Goal: Transaction & Acquisition: Register for event/course

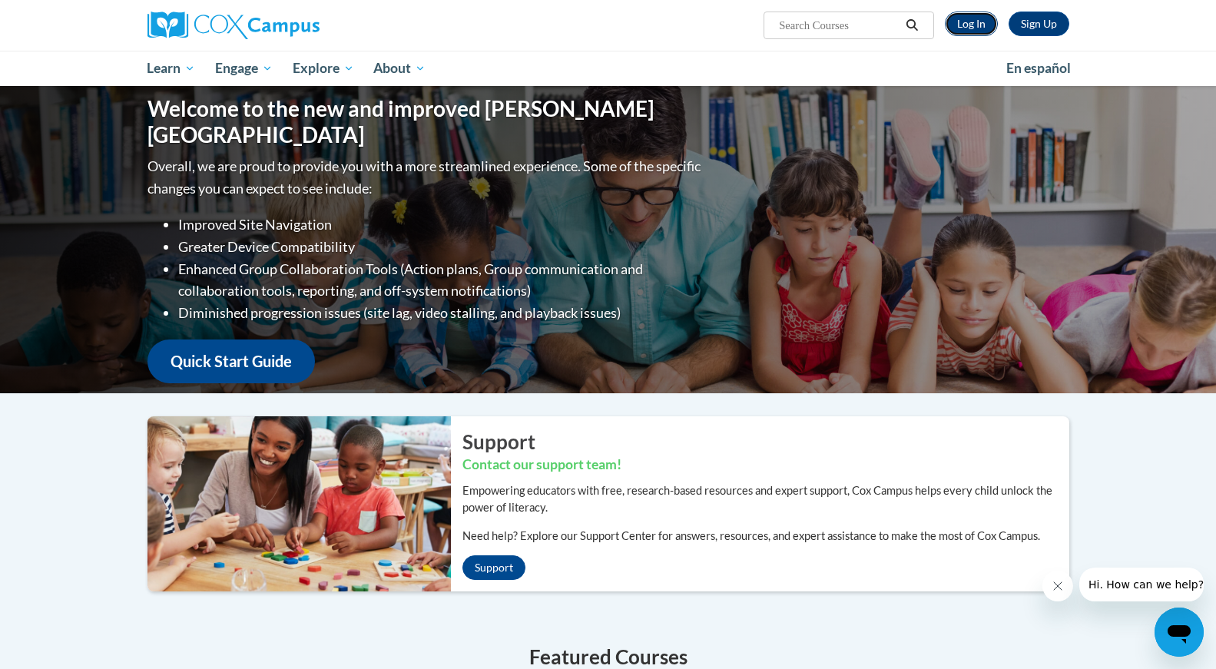
click at [975, 29] on link "Log In" at bounding box center [971, 24] width 53 height 25
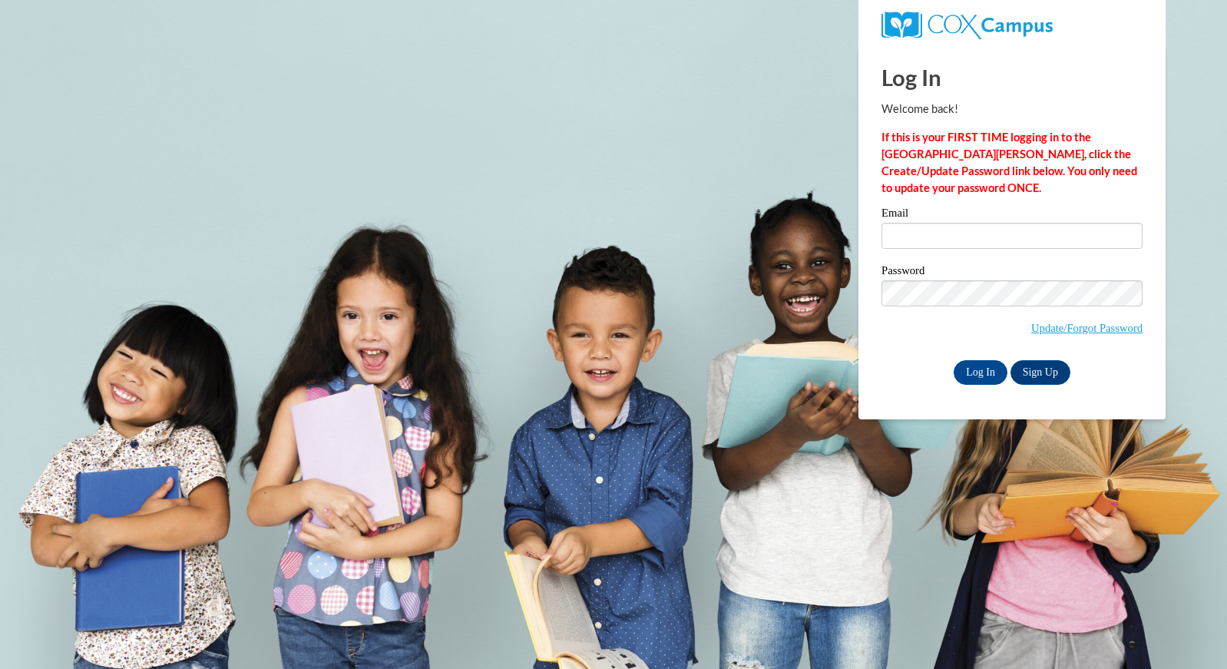
click at [929, 219] on label "Email" at bounding box center [1012, 214] width 261 height 15
click at [929, 223] on input "Email" at bounding box center [1012, 236] width 261 height 26
type input "agroth@eachieve.com"
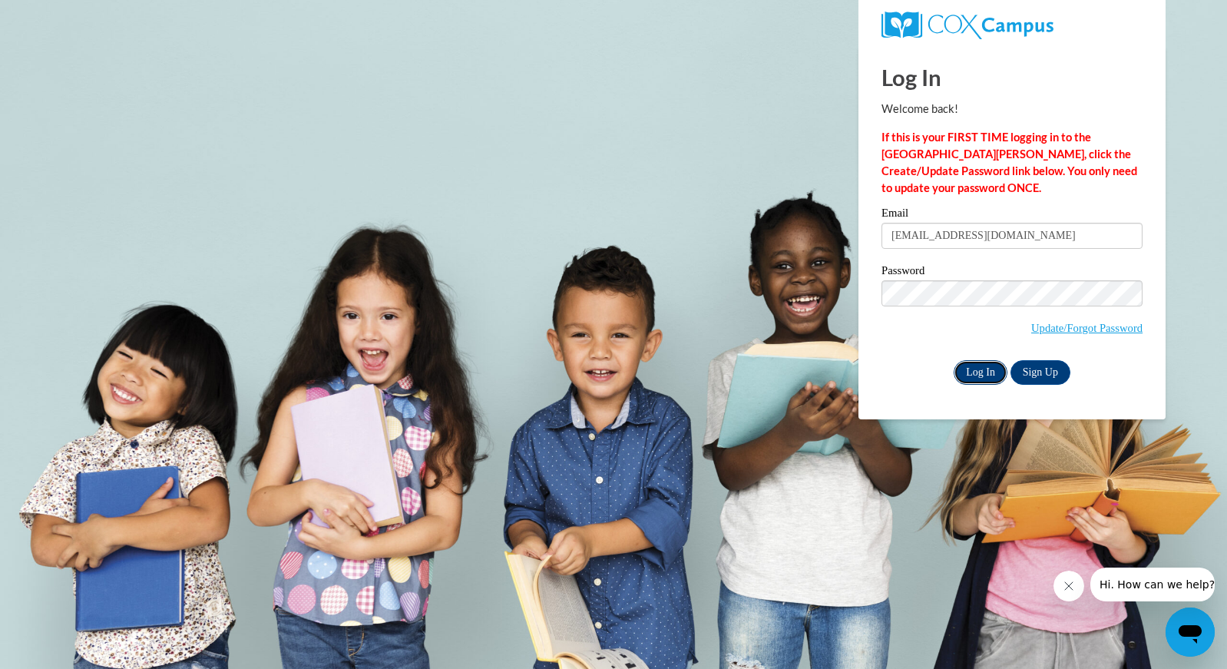
click at [979, 376] on input "Log In" at bounding box center [981, 372] width 54 height 25
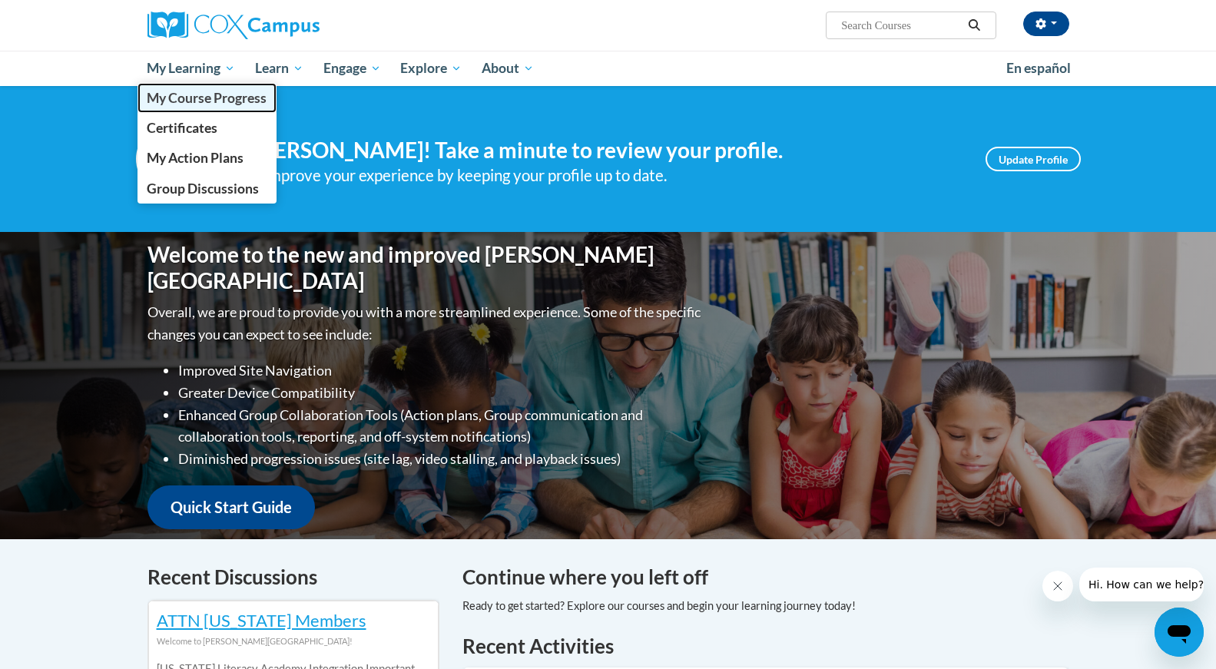
click at [176, 106] on link "My Course Progress" at bounding box center [207, 98] width 140 height 30
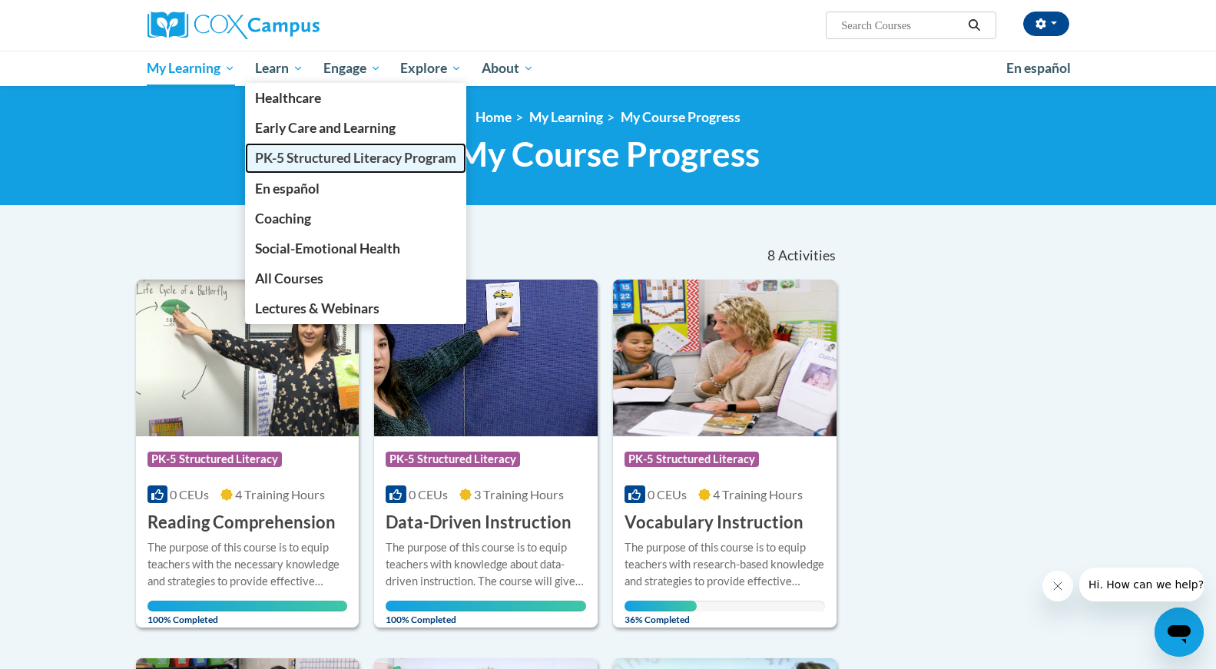
click at [288, 151] on span "PK-5 Structured Literacy Program" at bounding box center [355, 158] width 201 height 16
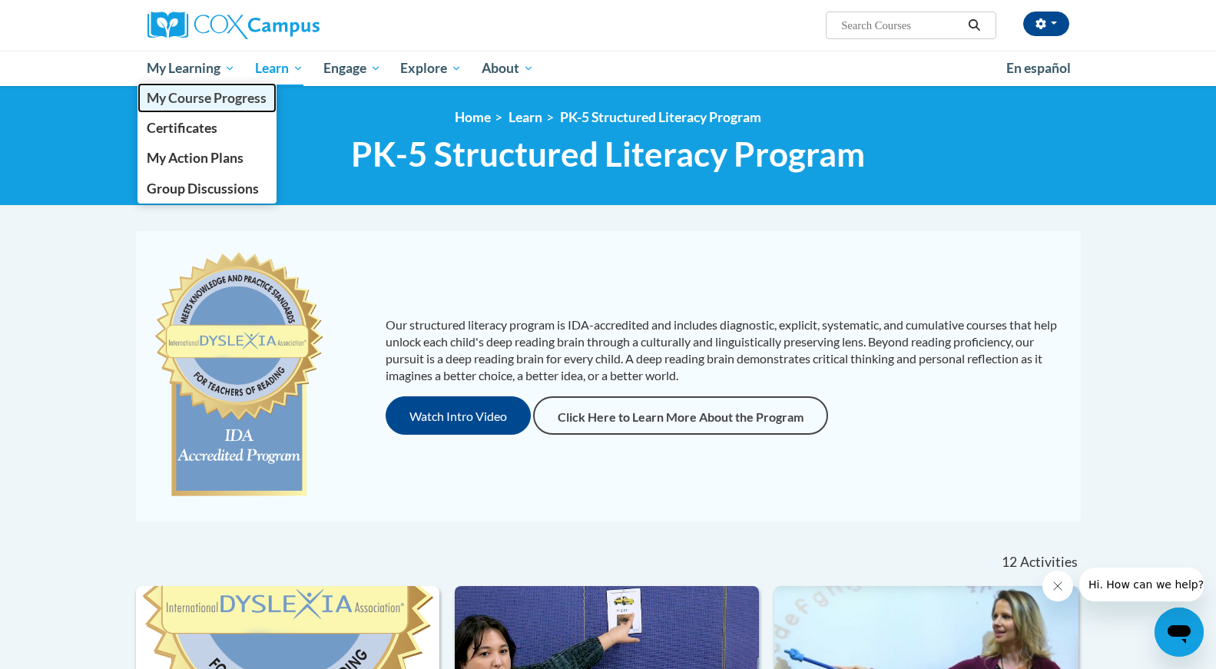
click at [205, 104] on span "My Course Progress" at bounding box center [207, 98] width 120 height 16
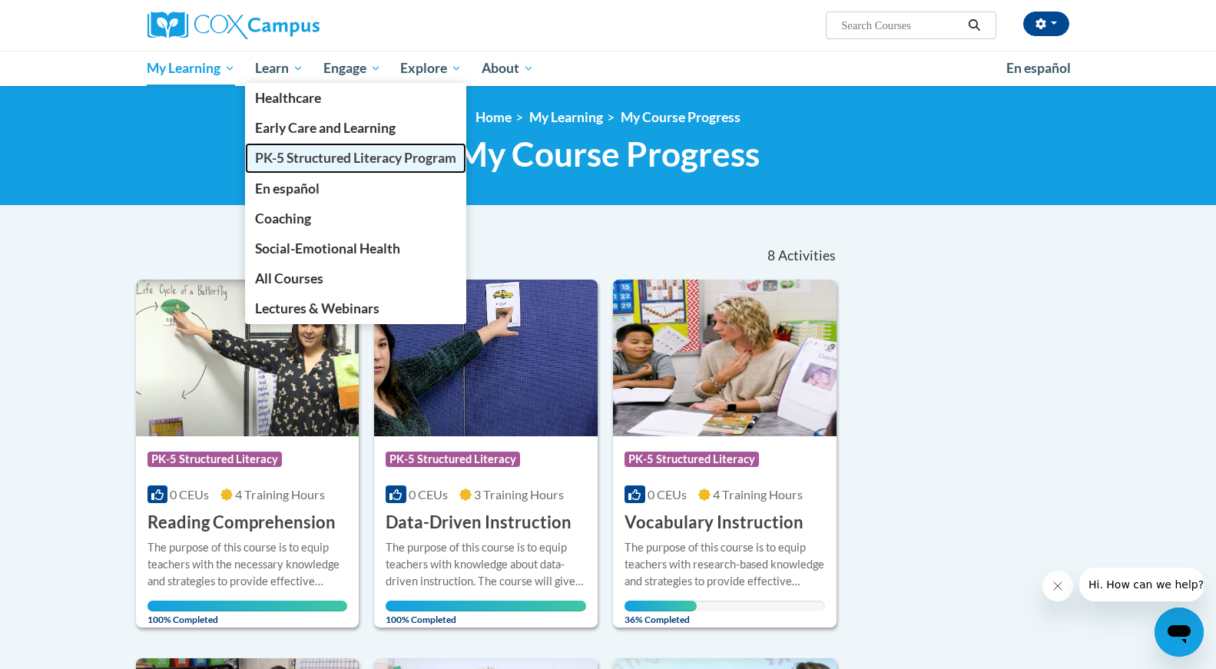
click at [294, 167] on link "PK-5 Structured Literacy Program" at bounding box center [355, 158] width 221 height 30
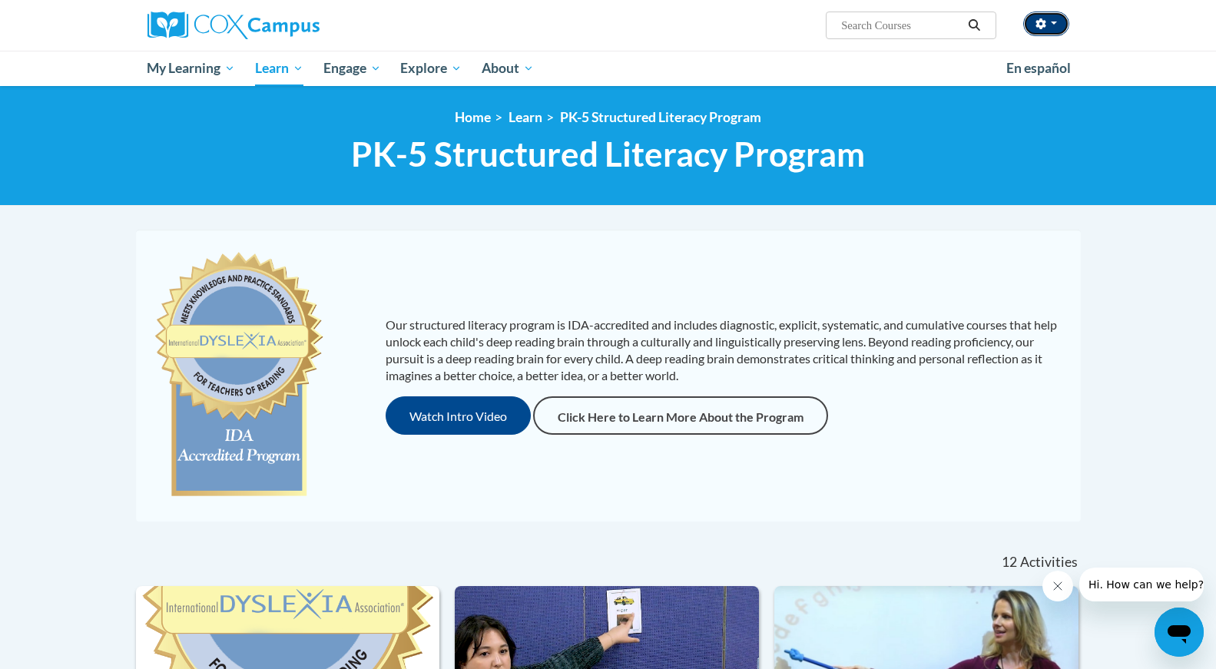
click at [1055, 25] on button "button" at bounding box center [1046, 24] width 46 height 25
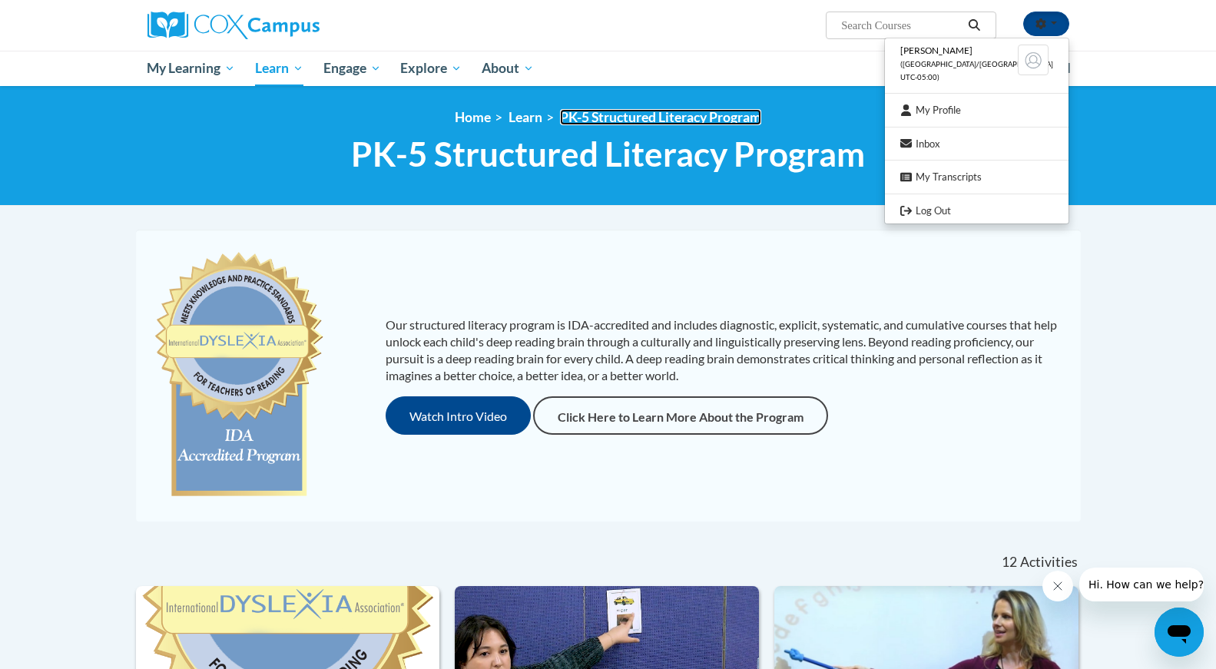
click at [624, 120] on link "PK-5 Structured Literacy Program" at bounding box center [660, 117] width 201 height 16
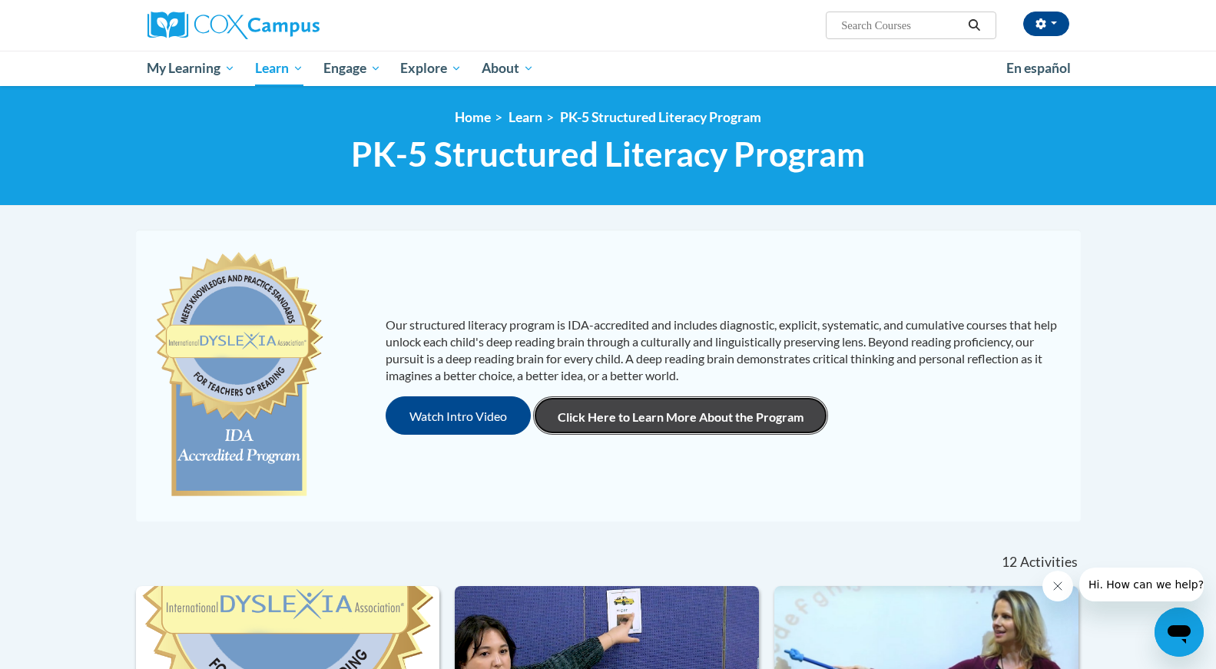
click at [615, 412] on link "Click Here to Learn More About the Program" at bounding box center [680, 415] width 295 height 38
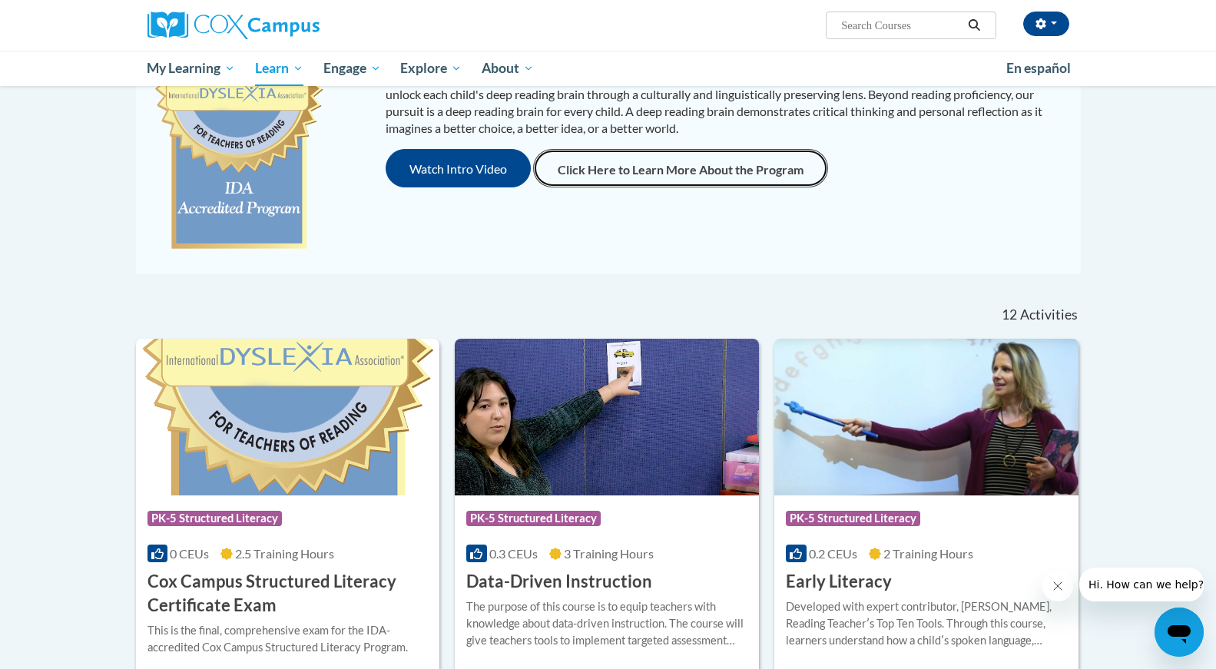
scroll to position [236, 0]
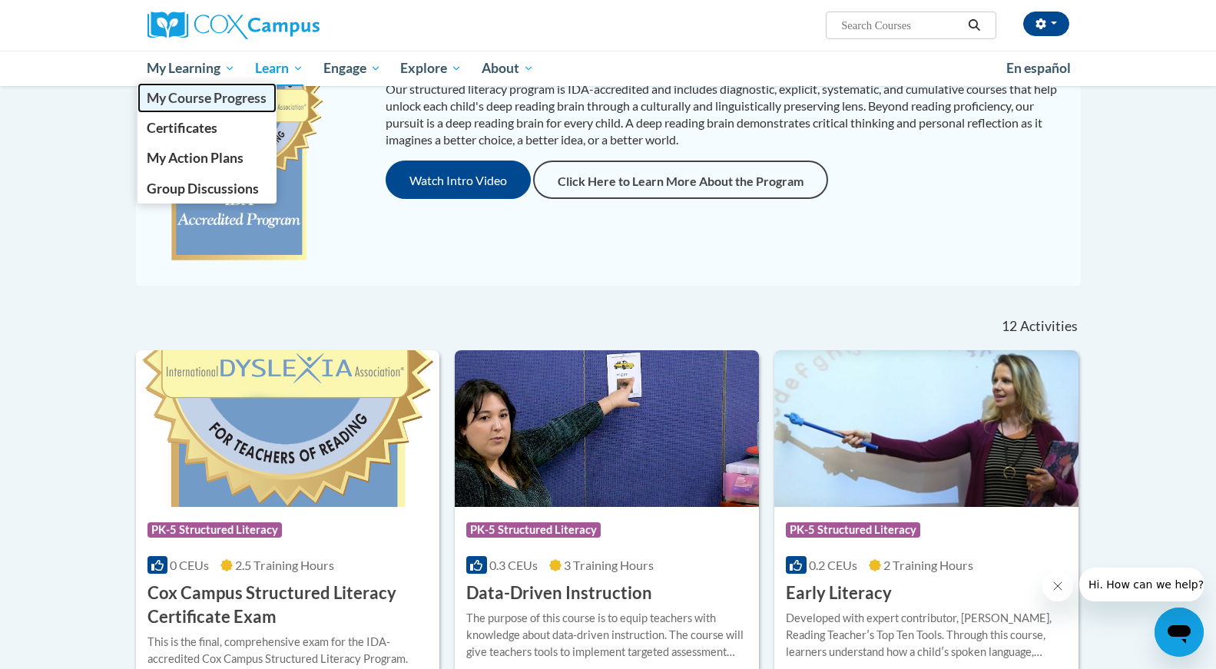
click at [180, 101] on span "My Course Progress" at bounding box center [207, 98] width 120 height 16
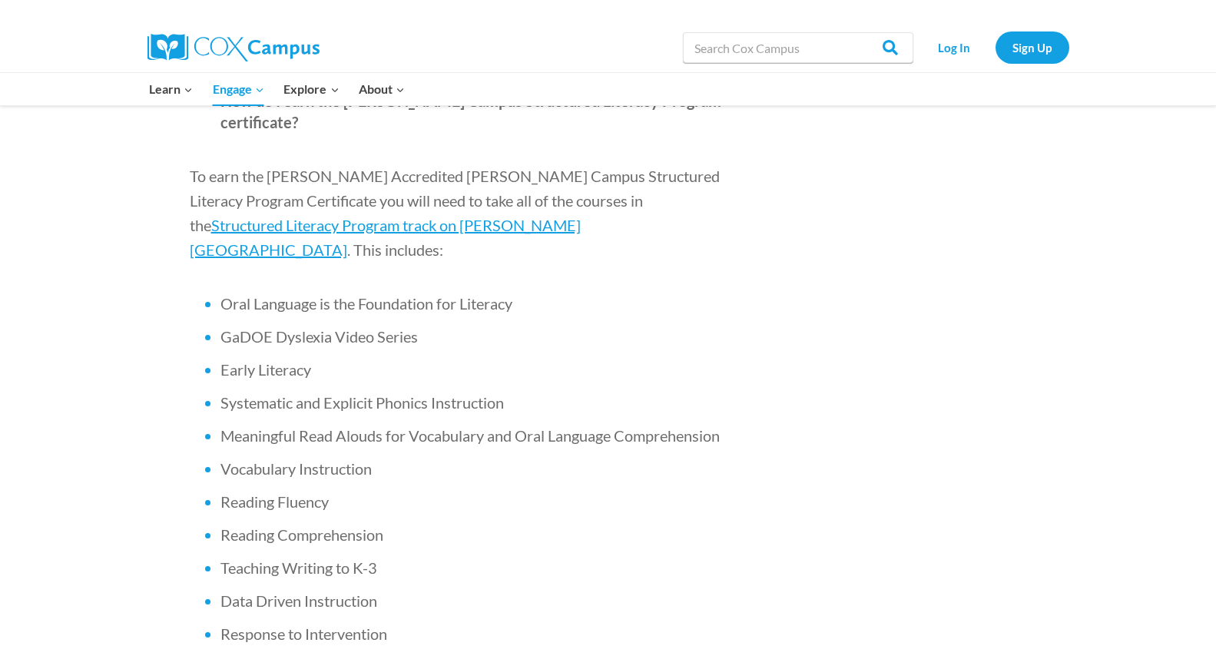
scroll to position [997, 0]
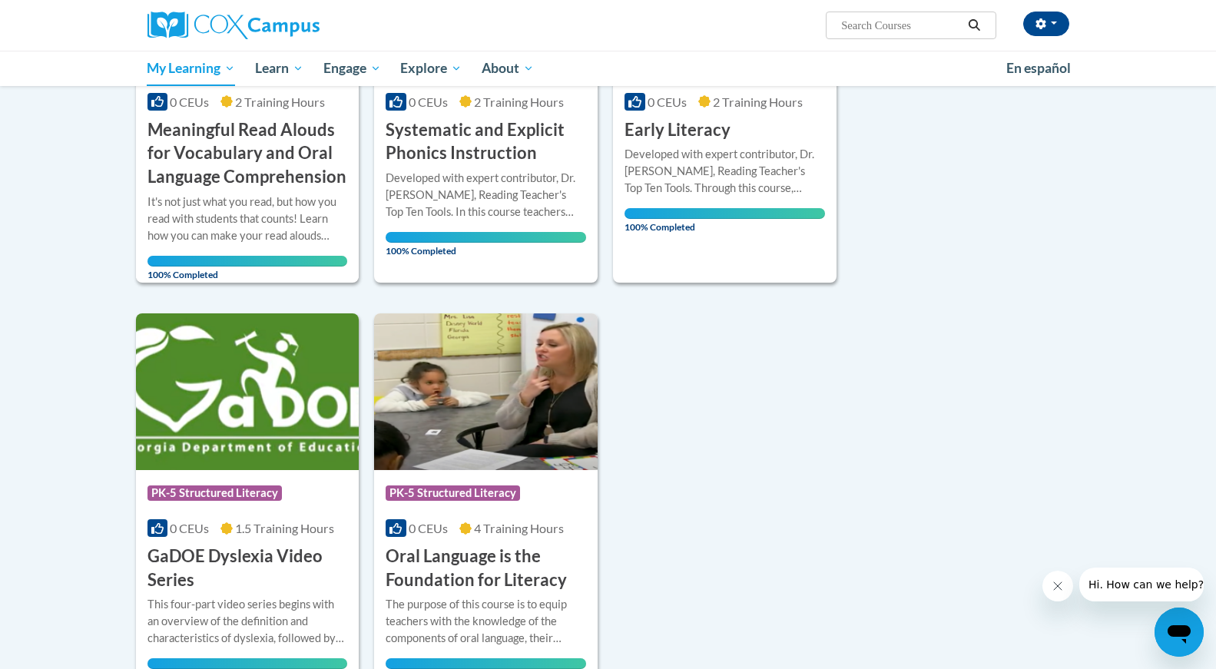
scroll to position [969, 0]
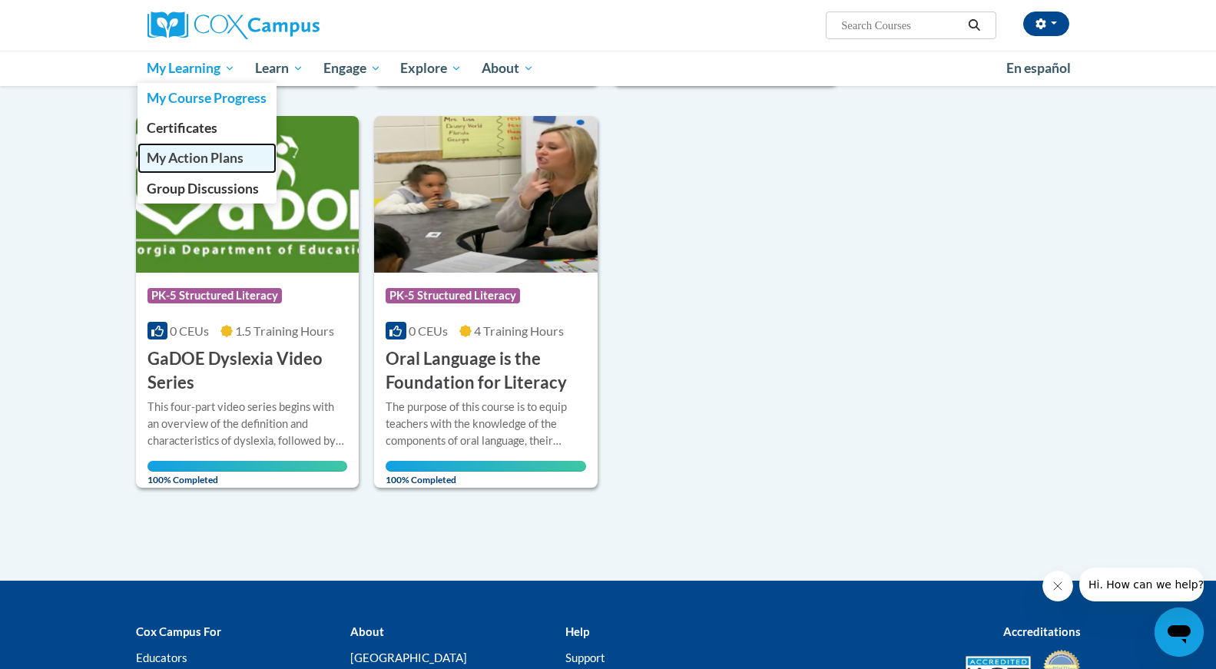
click at [211, 160] on span "My Action Plans" at bounding box center [195, 158] width 97 height 16
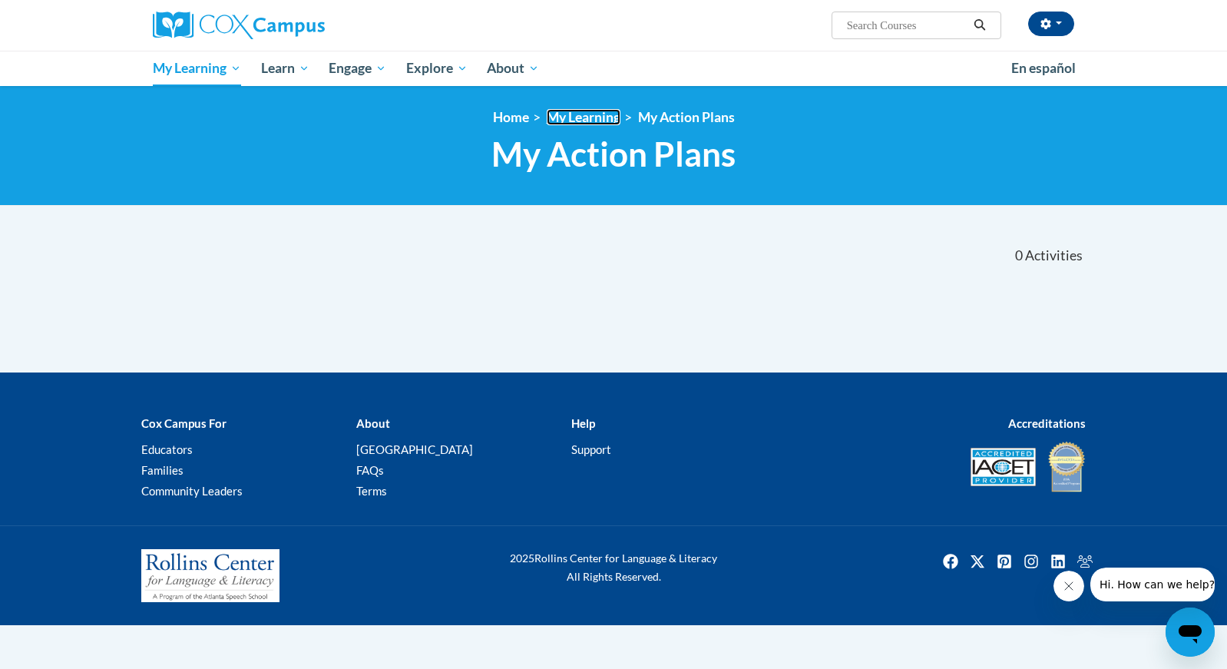
click at [607, 120] on link "My Learning" at bounding box center [584, 117] width 74 height 16
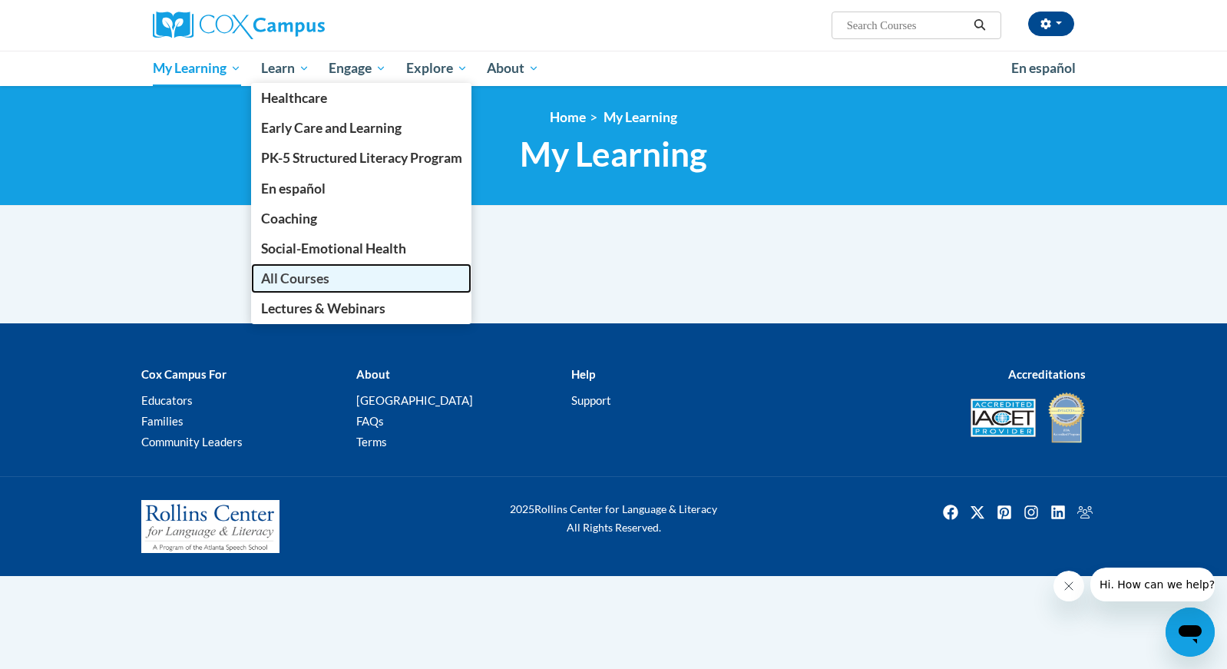
click at [294, 277] on span "All Courses" at bounding box center [295, 278] width 68 height 16
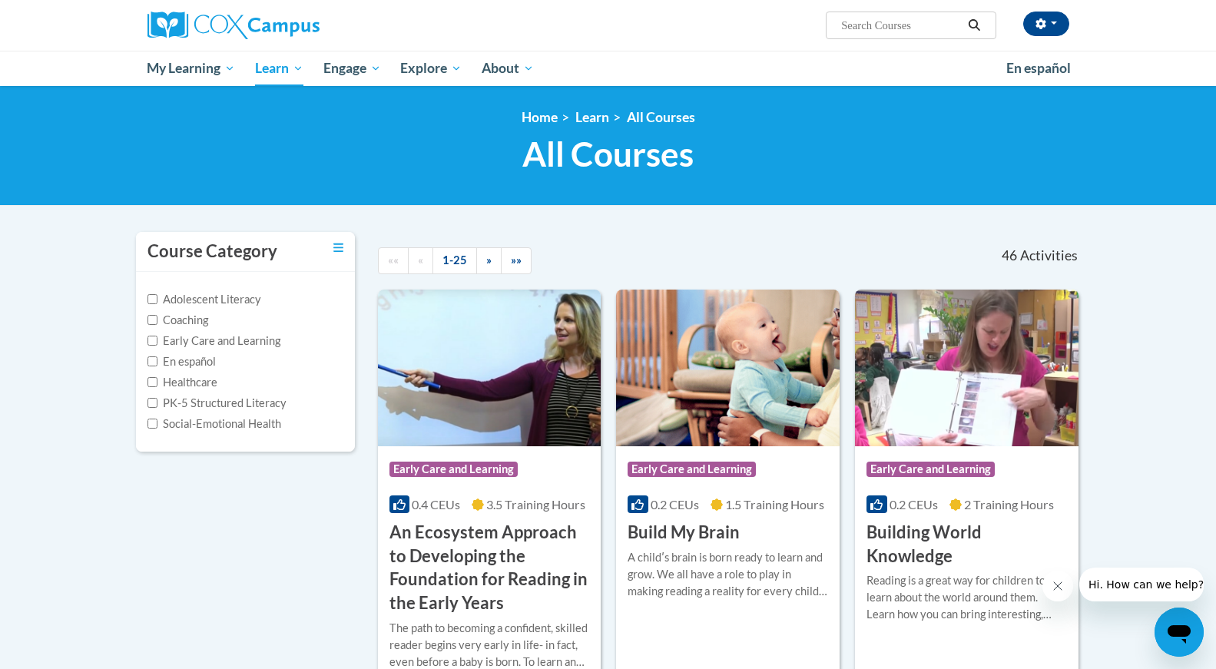
scroll to position [81, 0]
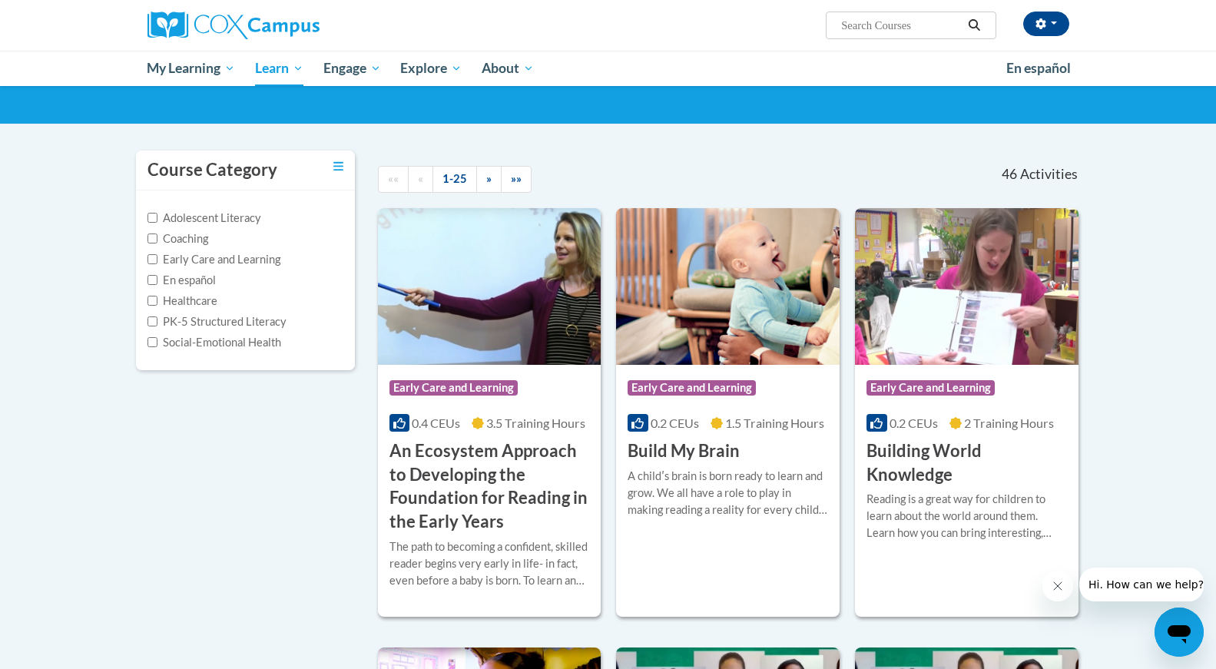
click at [207, 311] on div "Adolescent Literacy Coaching Early Care and Learning En español Healthcare PK-5…" at bounding box center [245, 280] width 196 height 141
click at [189, 320] on label "PK-5 Structured Literacy" at bounding box center [216, 321] width 139 height 17
click at [157, 320] on input "PK-5 Structured Literacy" at bounding box center [152, 321] width 10 height 10
checkbox input "true"
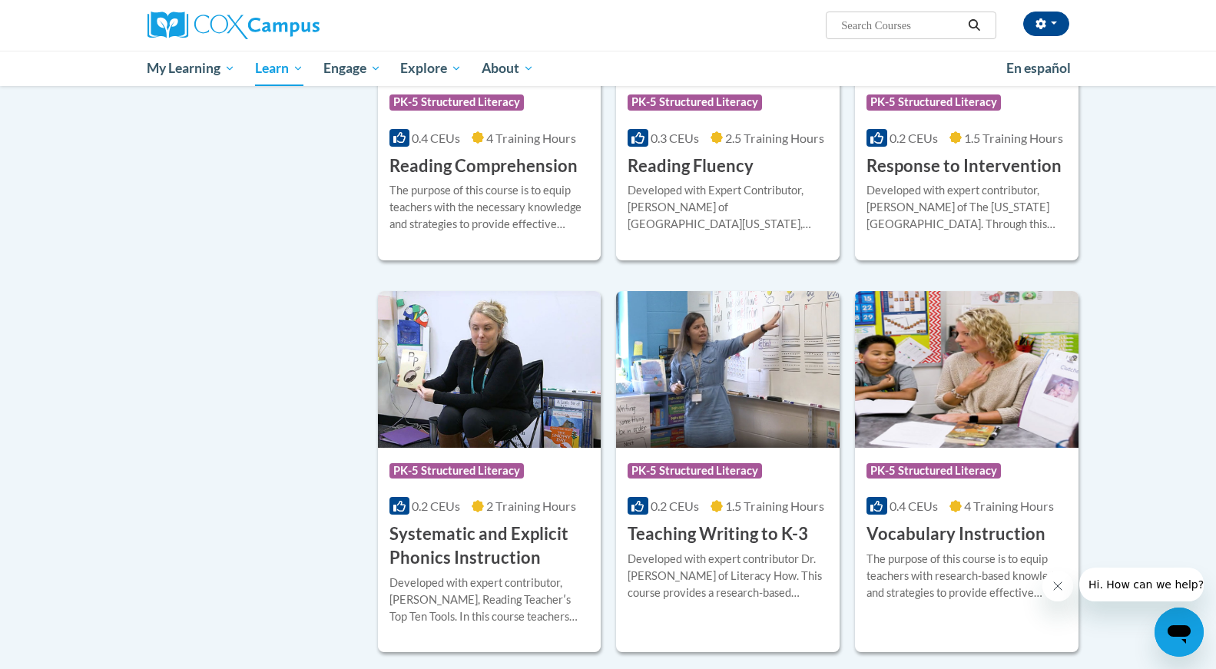
scroll to position [1244, 0]
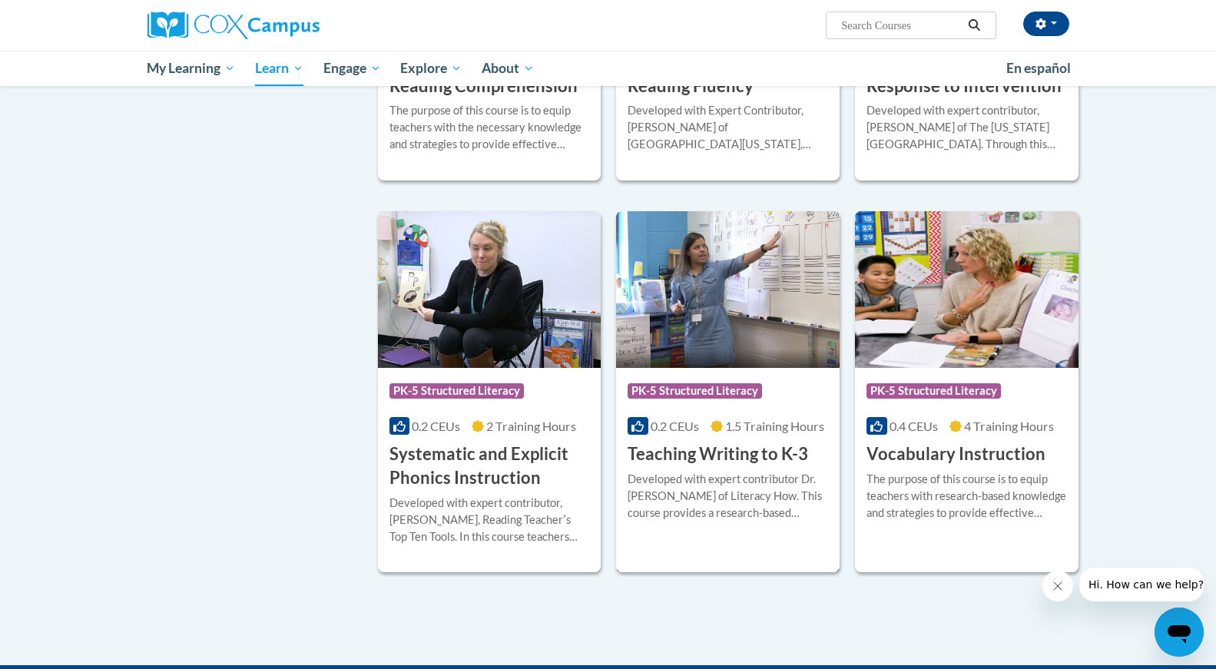
click at [735, 320] on img at bounding box center [728, 289] width 224 height 157
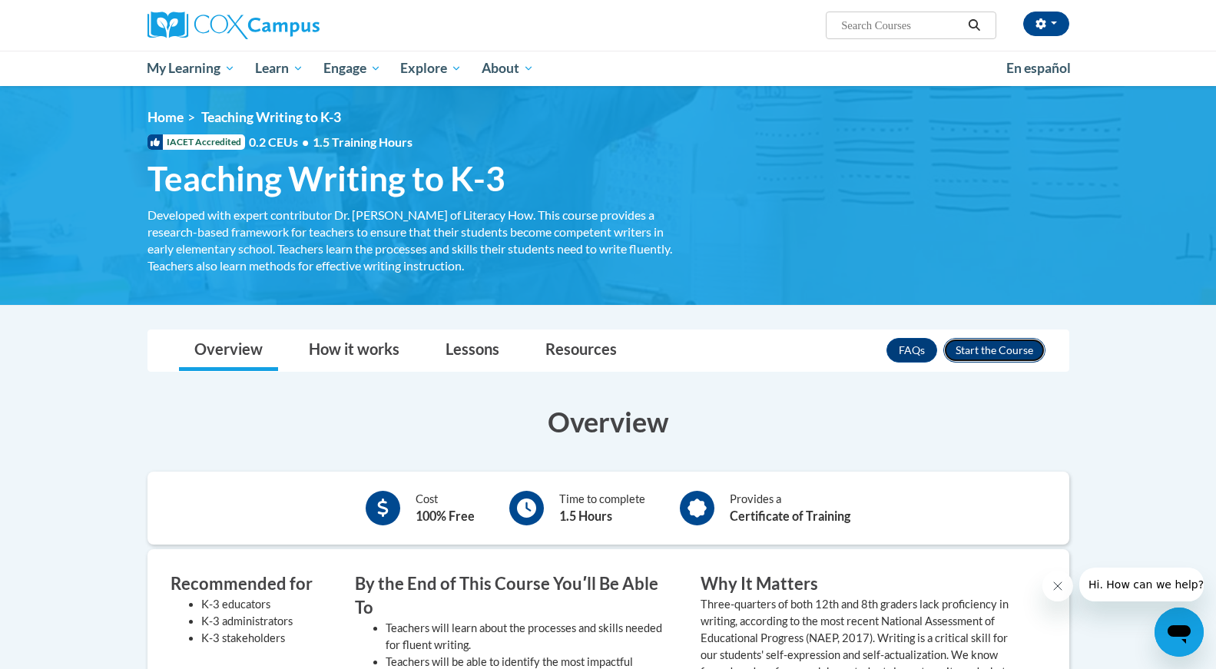
click at [1013, 351] on button "Enroll" at bounding box center [994, 350] width 102 height 25
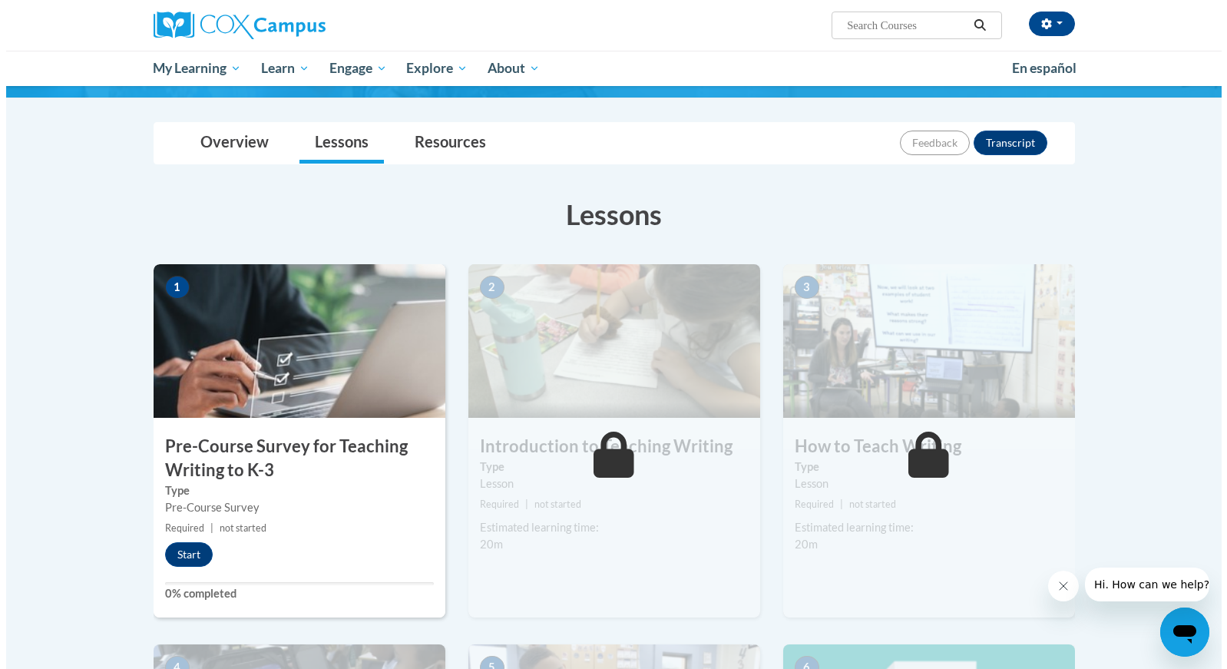
scroll to position [120, 0]
